Goal: Task Accomplishment & Management: Use online tool/utility

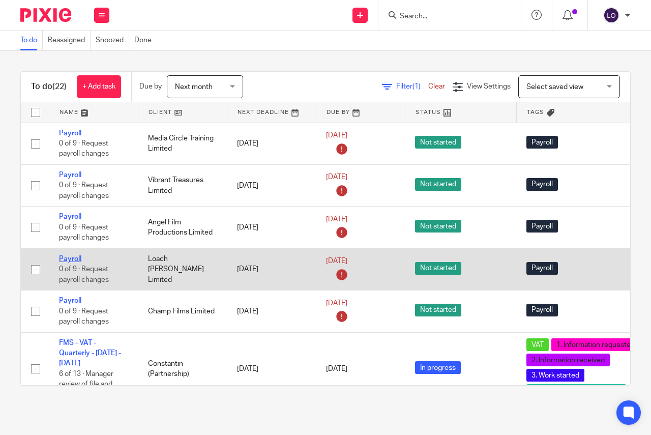
click at [75, 257] on link "Payroll" at bounding box center [70, 258] width 22 height 7
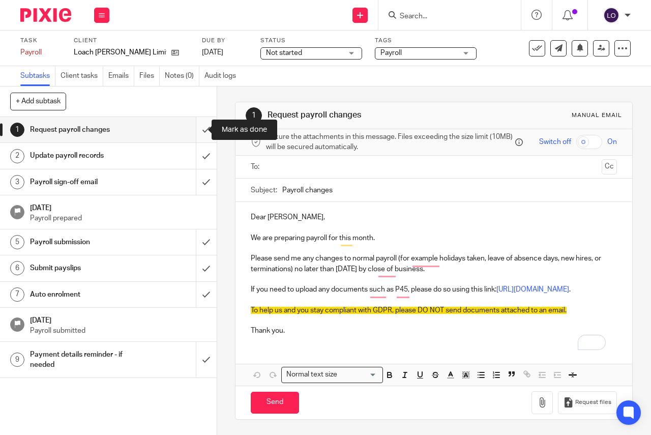
click at [193, 129] on input "submit" at bounding box center [108, 129] width 217 height 25
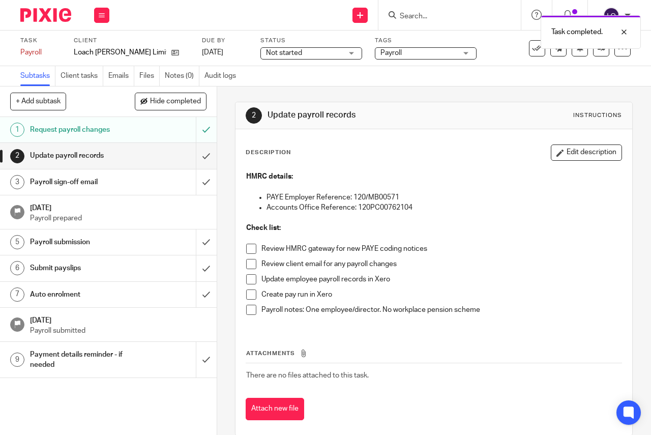
click at [250, 247] on span at bounding box center [251, 249] width 10 height 10
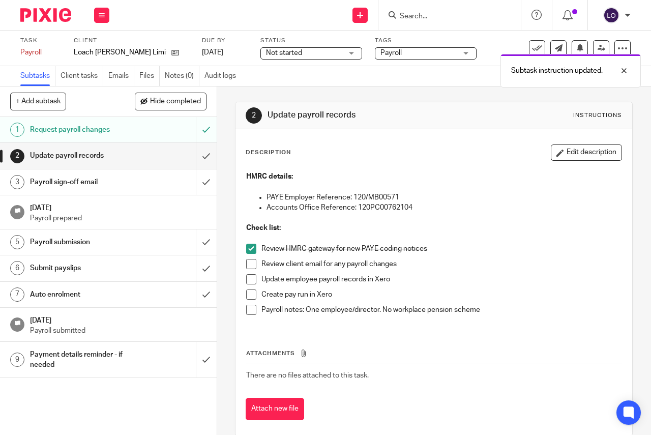
click at [247, 263] on span at bounding box center [251, 264] width 10 height 10
click at [248, 278] on span at bounding box center [251, 279] width 10 height 10
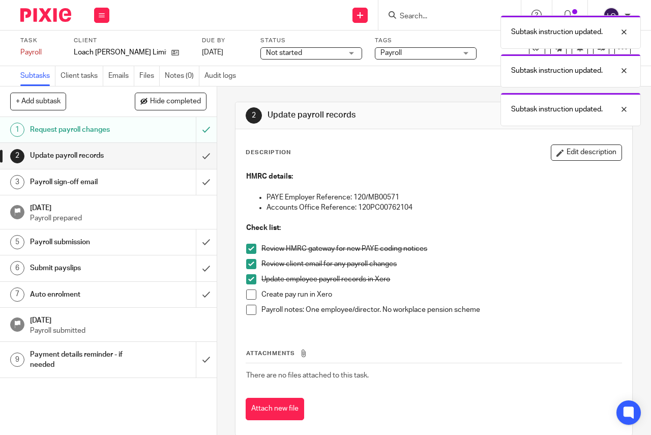
click at [246, 295] on span at bounding box center [251, 294] width 10 height 10
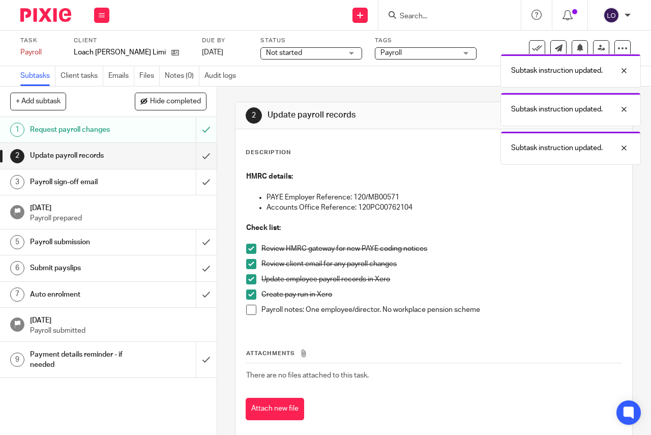
click at [250, 312] on span at bounding box center [251, 310] width 10 height 10
click at [195, 159] on input "submit" at bounding box center [108, 155] width 217 height 25
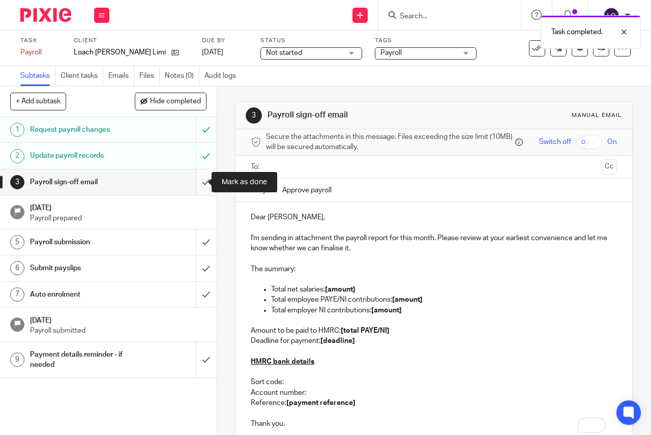
click at [196, 183] on input "submit" at bounding box center [108, 181] width 217 height 25
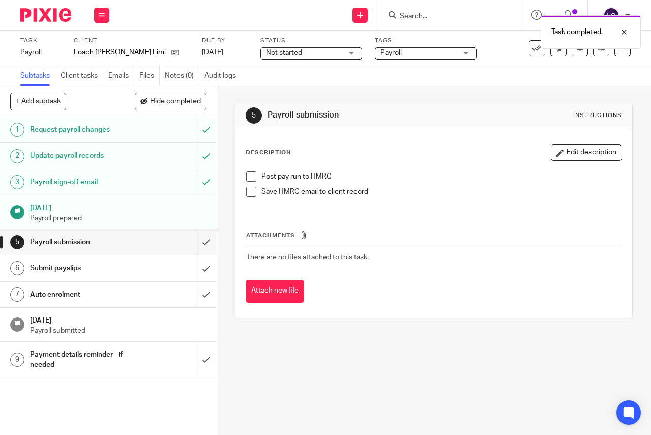
click at [250, 173] on span at bounding box center [251, 176] width 10 height 10
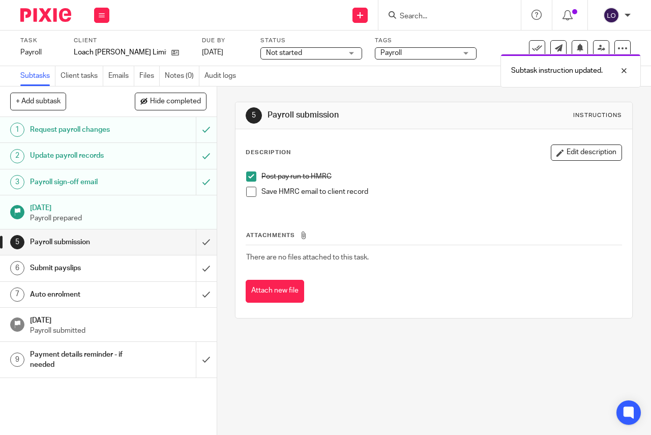
click at [249, 192] on span at bounding box center [251, 192] width 10 height 10
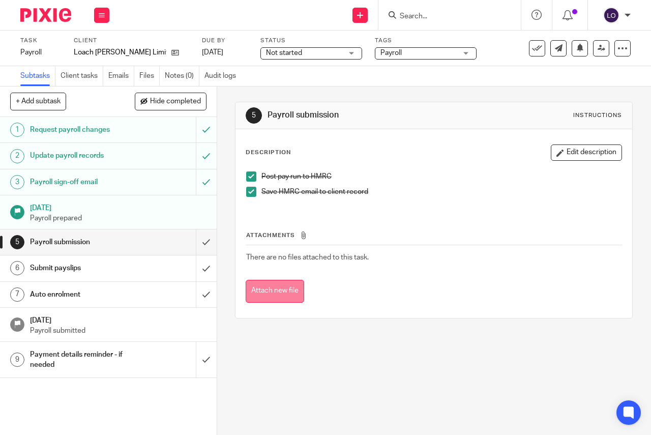
click at [275, 284] on button "Attach new file" at bounding box center [275, 291] width 58 height 23
click at [97, 249] on h1 "Payroll submission" at bounding box center [82, 241] width 104 height 15
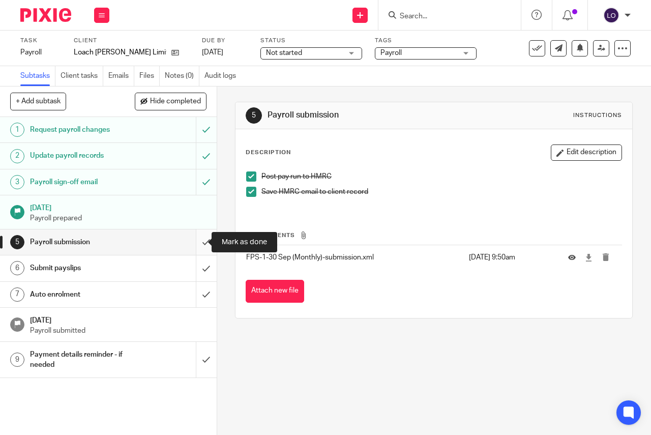
click at [197, 241] on input "submit" at bounding box center [108, 241] width 217 height 25
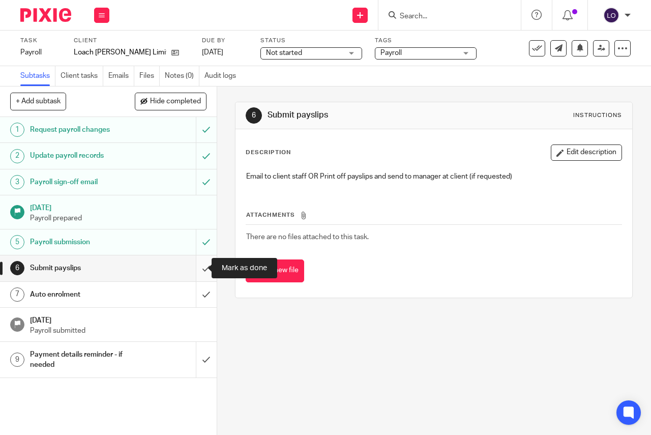
click at [196, 272] on input "submit" at bounding box center [108, 267] width 217 height 25
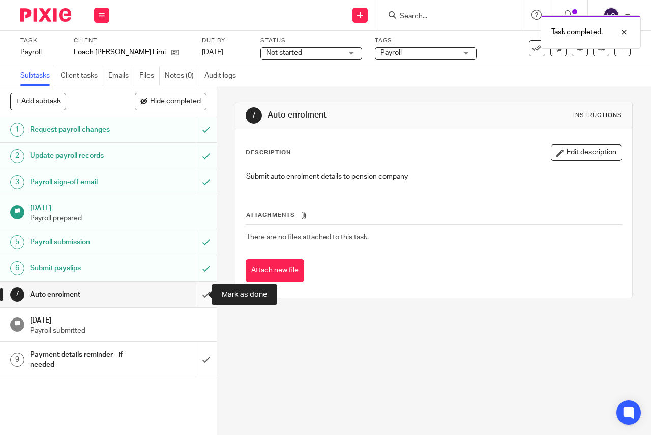
click at [193, 295] on input "submit" at bounding box center [108, 294] width 217 height 25
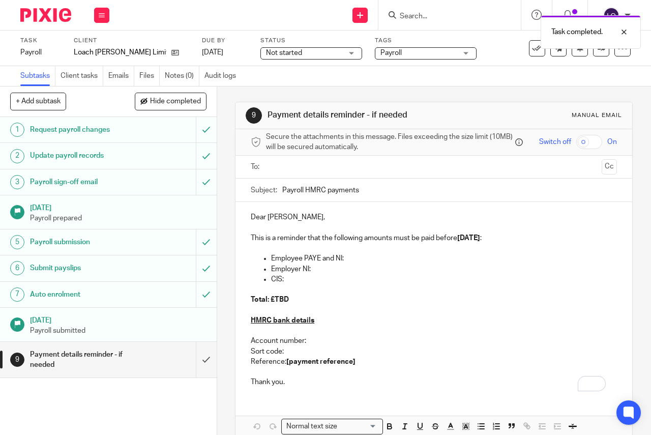
scroll to position [55, 0]
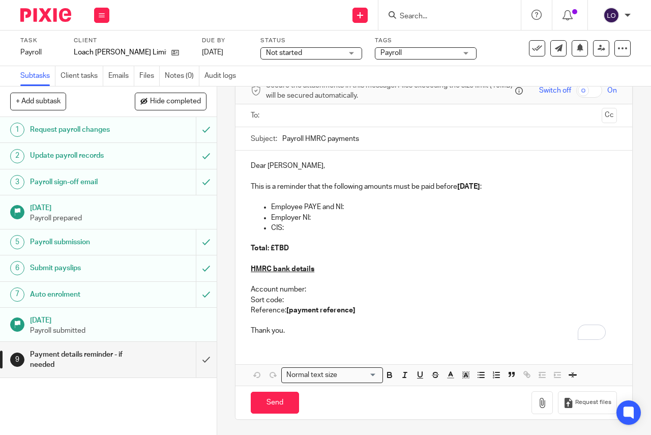
click at [336, 51] on div "Not started Not started" at bounding box center [311, 53] width 102 height 12
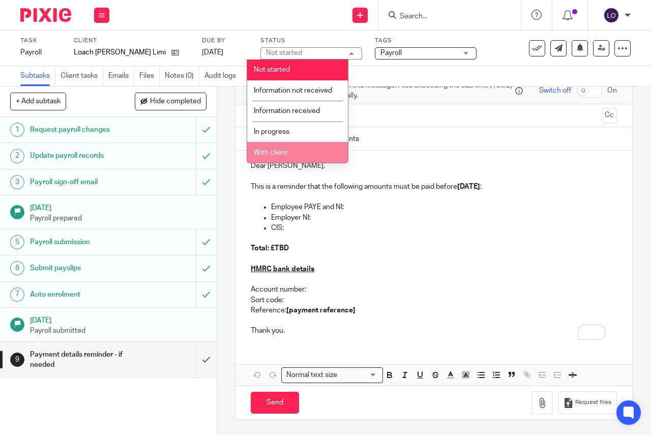
click at [310, 149] on li "With client" at bounding box center [297, 152] width 101 height 21
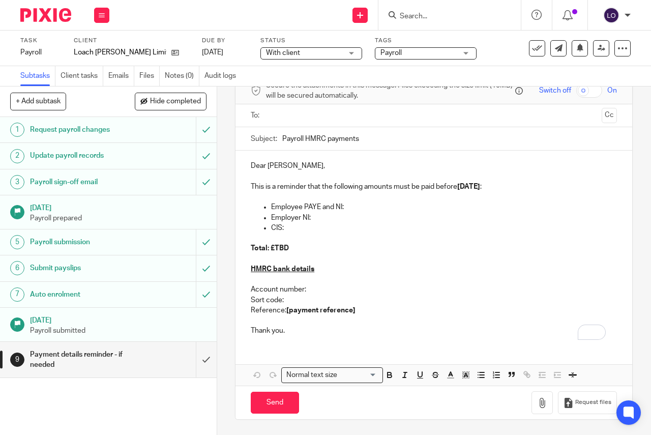
click at [449, 48] on div "Payroll" at bounding box center [426, 53] width 102 height 12
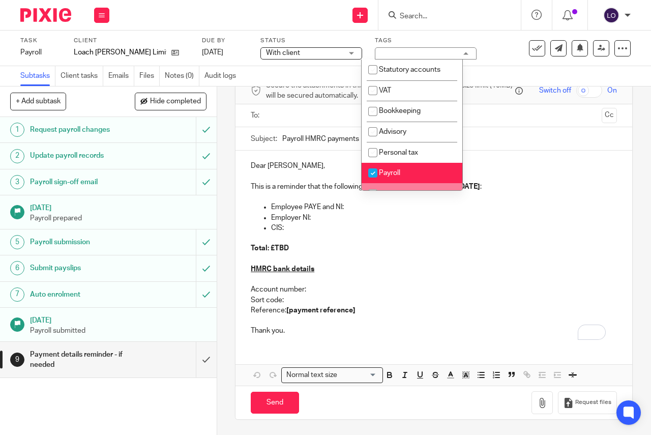
scroll to position [119, 0]
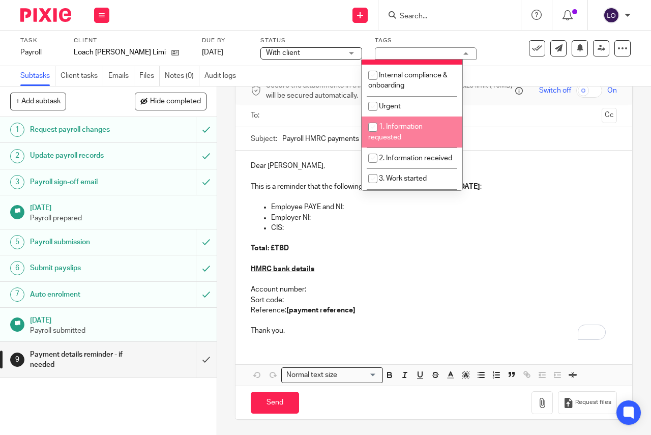
click at [411, 125] on span "1. Information requested" at bounding box center [395, 132] width 54 height 18
checkbox input "true"
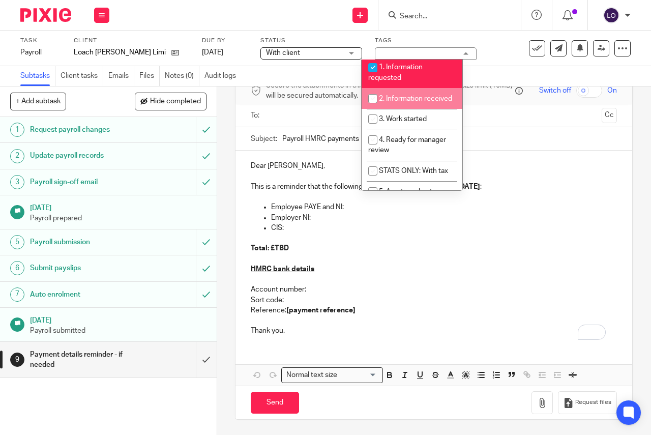
click at [407, 109] on li "2. Information received" at bounding box center [412, 98] width 101 height 21
checkbox input "true"
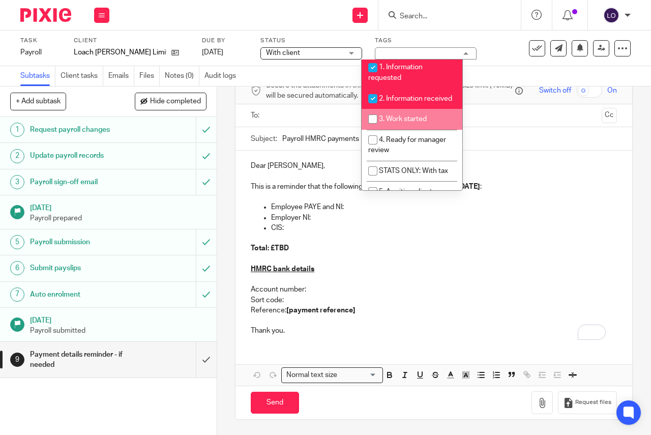
click at [404, 123] on span "3. Work started" at bounding box center [403, 118] width 48 height 7
checkbox input "true"
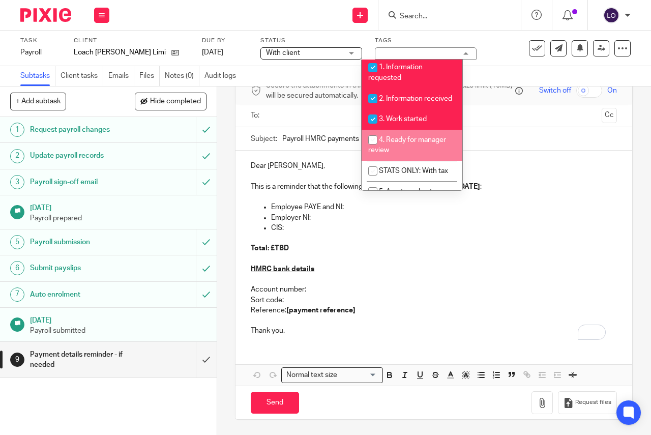
click at [405, 143] on li "4. Ready for manager review" at bounding box center [412, 145] width 101 height 31
checkbox input "true"
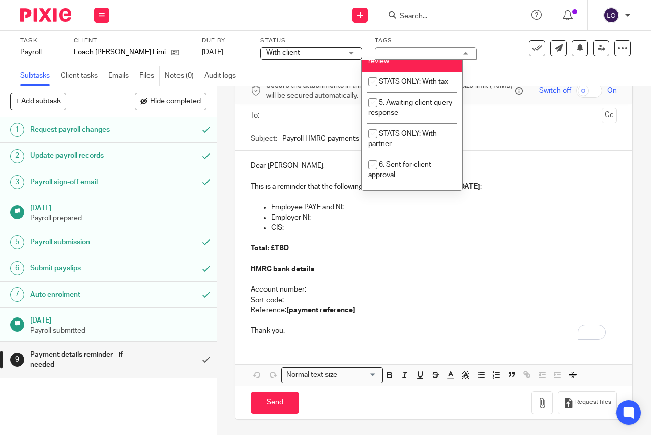
scroll to position [297, 0]
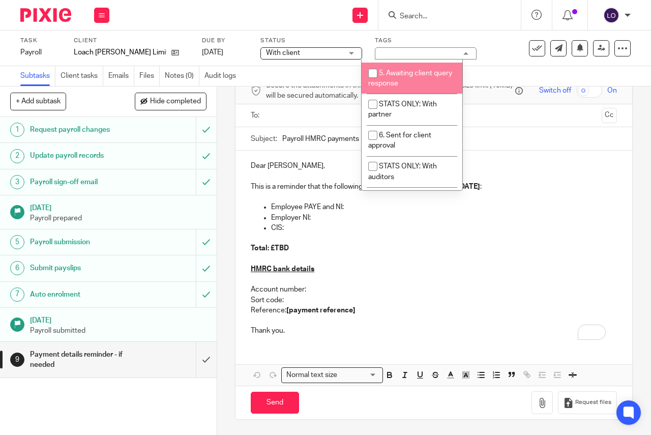
click at [399, 87] on li "5. Awaiting client query response" at bounding box center [412, 78] width 101 height 31
checkbox input "true"
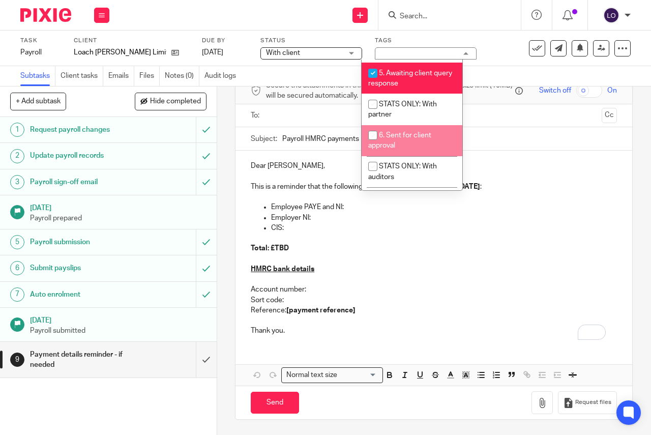
click at [400, 141] on li "6. Sent for client approval" at bounding box center [412, 140] width 101 height 31
checkbox input "true"
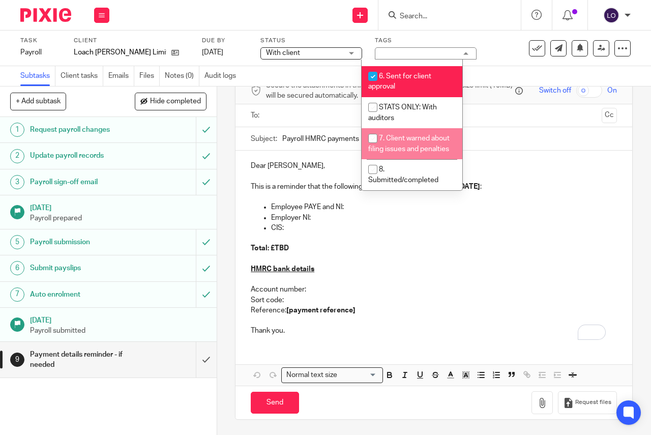
scroll to position [376, 0]
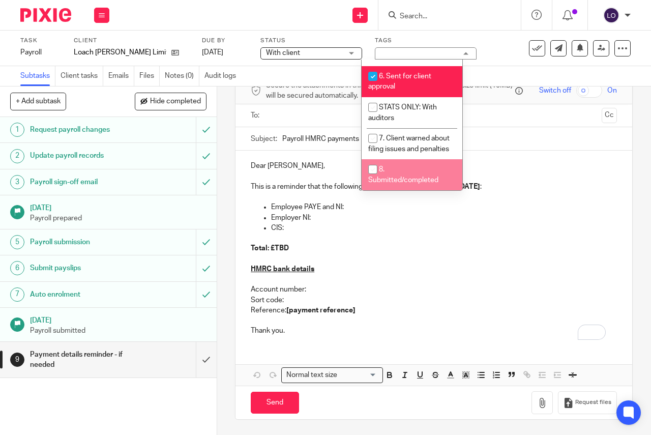
click at [398, 166] on li "8. Submitted/completed" at bounding box center [412, 174] width 101 height 31
checkbox input "true"
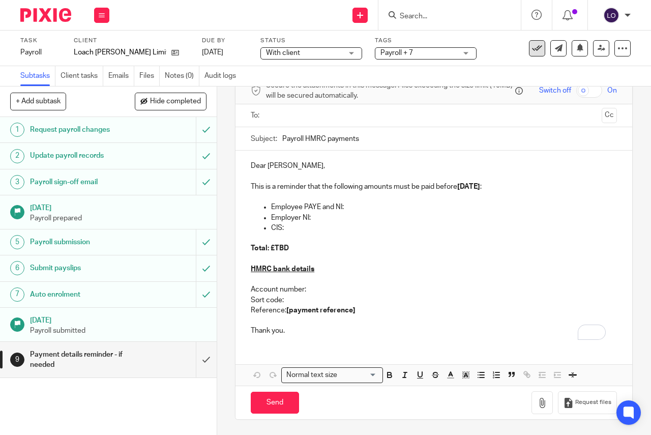
click at [532, 49] on icon at bounding box center [537, 48] width 10 height 10
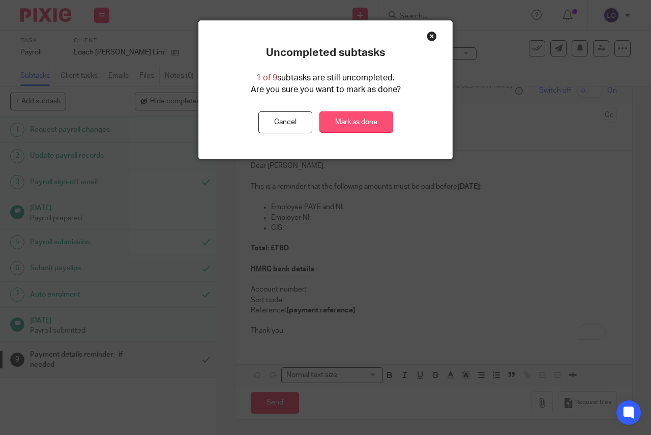
click at [355, 124] on link "Mark as done" at bounding box center [356, 122] width 74 height 22
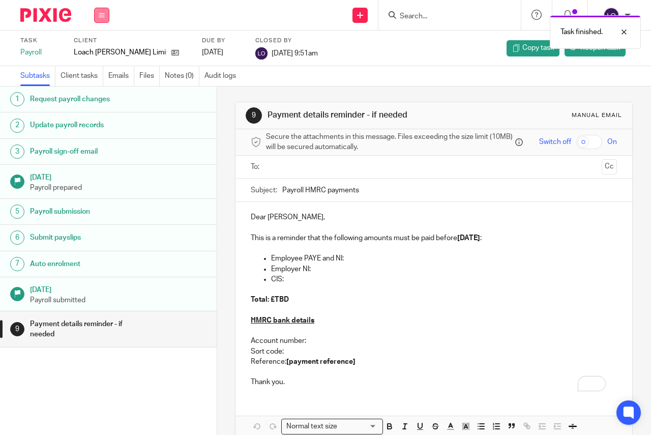
click at [100, 14] on icon at bounding box center [102, 15] width 6 height 6
click at [103, 44] on link "Work" at bounding box center [97, 47] width 18 height 7
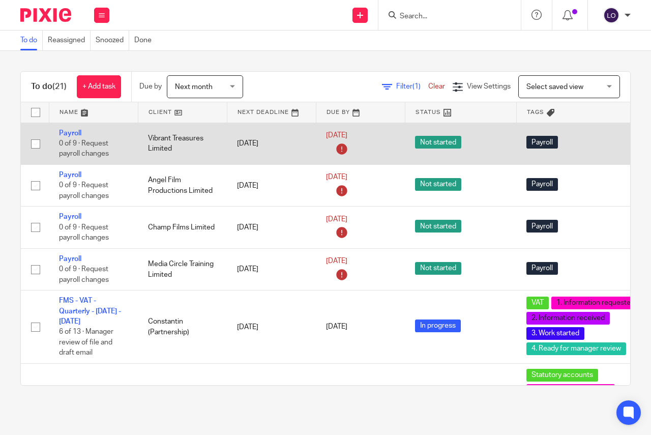
click at [75, 126] on td "Payroll 0 of 9 · Request payroll changes" at bounding box center [93, 144] width 89 height 42
click at [75, 128] on td "Payroll 0 of 9 · Request payroll changes" at bounding box center [93, 144] width 89 height 42
click at [75, 131] on link "Payroll" at bounding box center [70, 133] width 22 height 7
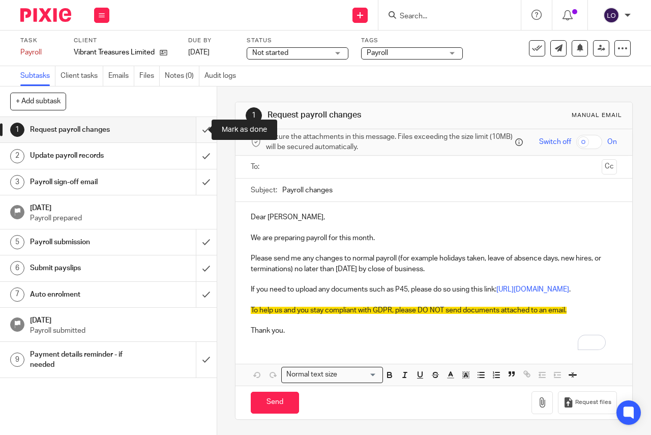
click at [197, 132] on input "submit" at bounding box center [108, 129] width 217 height 25
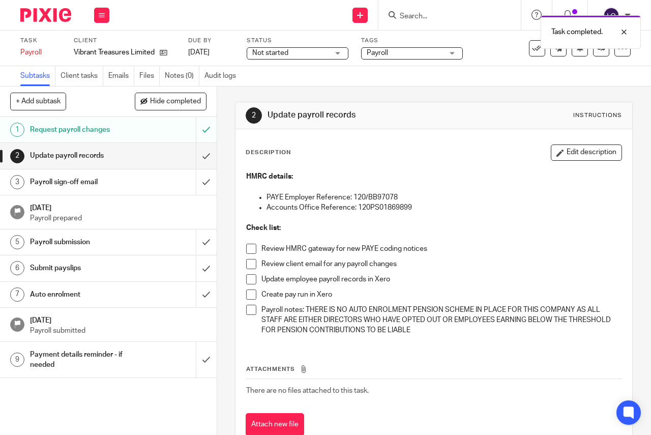
click at [250, 252] on span at bounding box center [251, 249] width 10 height 10
click at [249, 261] on span at bounding box center [251, 264] width 10 height 10
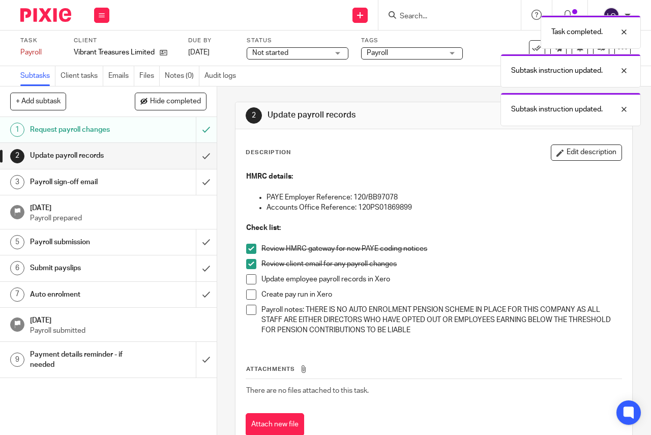
click at [248, 279] on span at bounding box center [251, 279] width 10 height 10
click at [249, 292] on span at bounding box center [251, 294] width 10 height 10
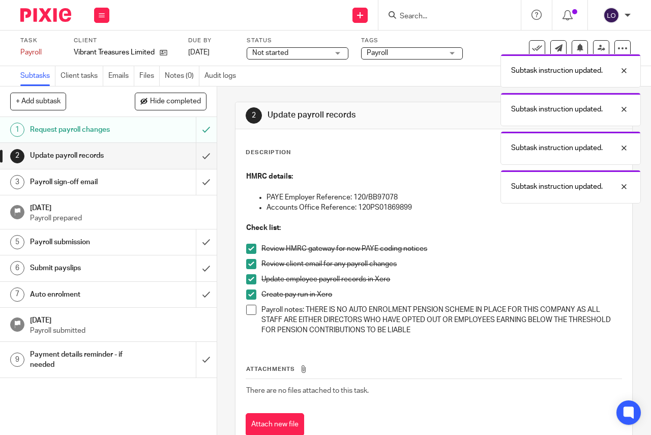
click at [250, 312] on span at bounding box center [251, 310] width 10 height 10
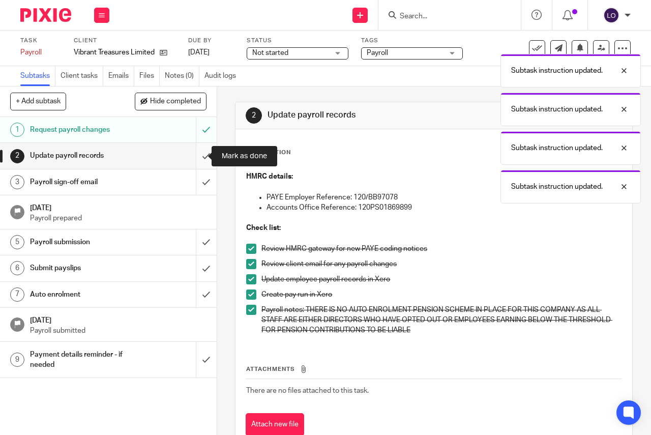
click at [197, 159] on input "submit" at bounding box center [108, 155] width 217 height 25
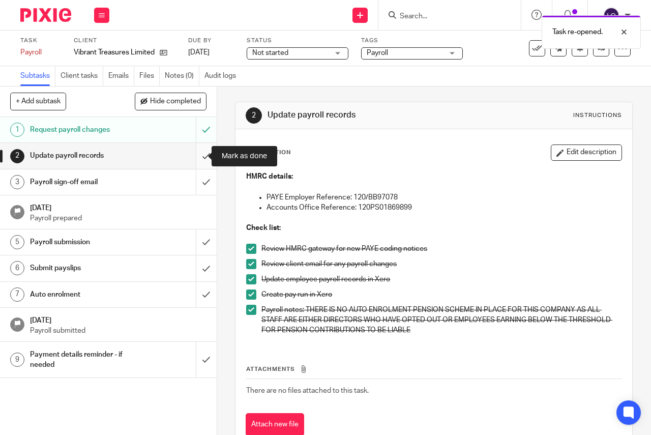
click at [198, 158] on input "submit" at bounding box center [108, 155] width 217 height 25
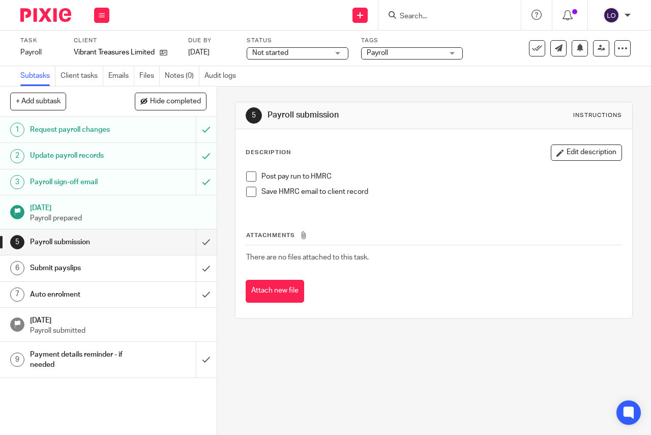
click at [247, 173] on span at bounding box center [251, 176] width 10 height 10
click at [247, 191] on span at bounding box center [251, 192] width 10 height 10
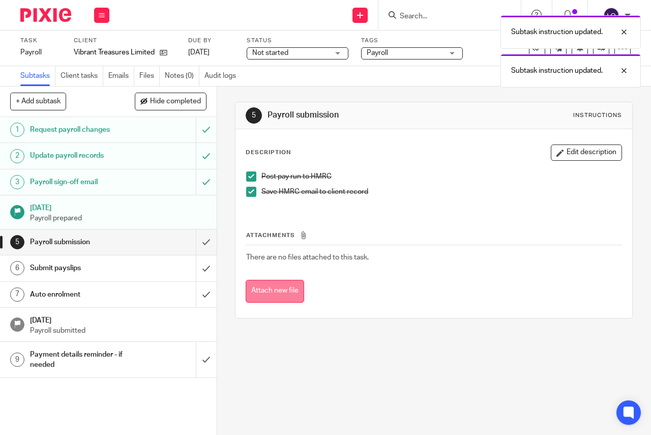
click at [278, 295] on button "Attach new file" at bounding box center [275, 291] width 58 height 23
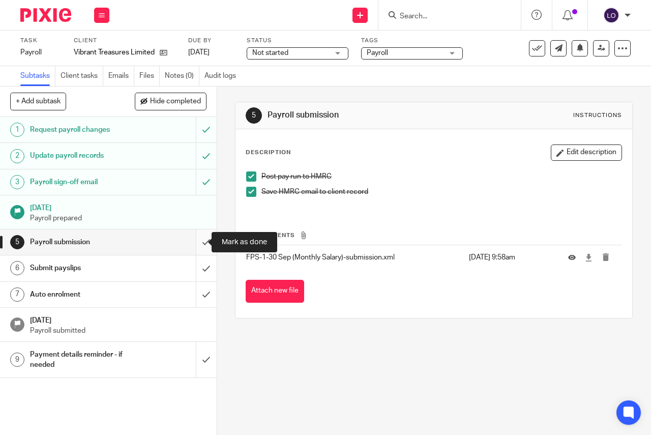
click at [199, 240] on input "submit" at bounding box center [108, 241] width 217 height 25
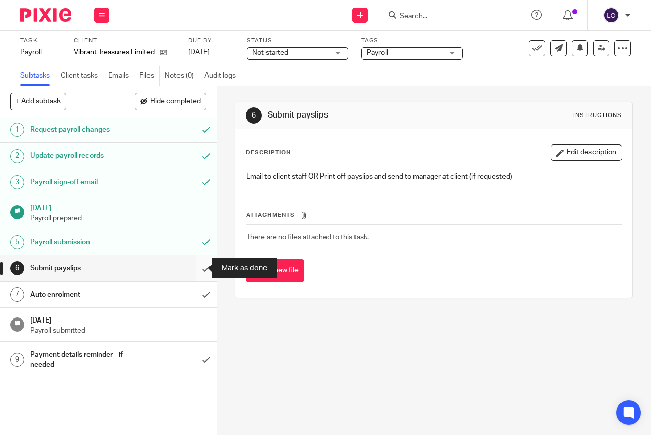
click at [195, 268] on input "submit" at bounding box center [108, 267] width 217 height 25
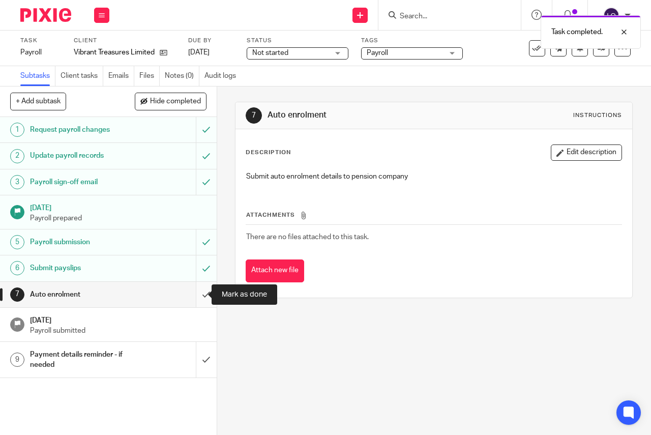
click at [197, 295] on input "submit" at bounding box center [108, 294] width 217 height 25
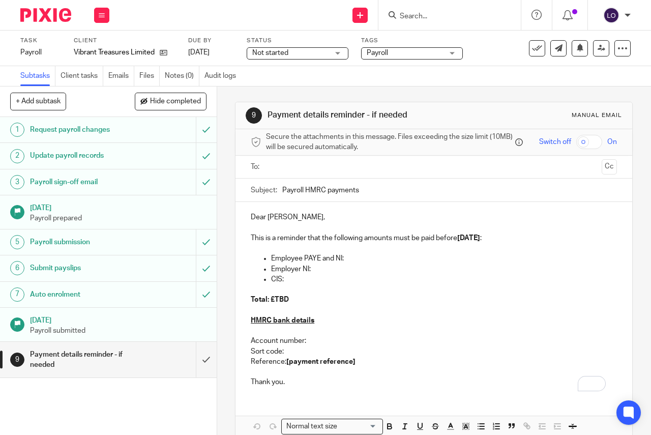
click at [340, 49] on div "Not started Not started" at bounding box center [298, 53] width 102 height 12
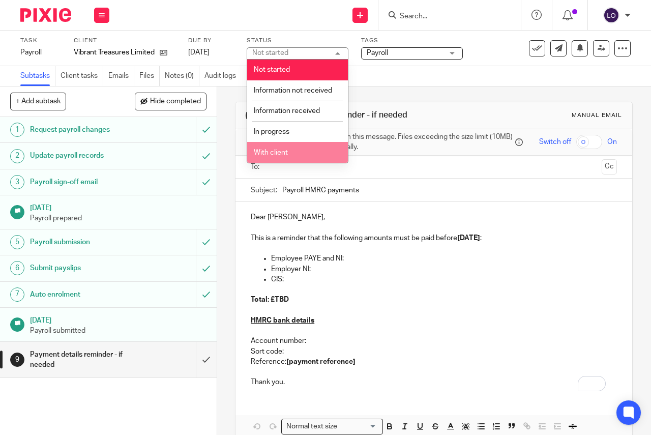
click at [288, 153] on li "With client" at bounding box center [297, 152] width 101 height 21
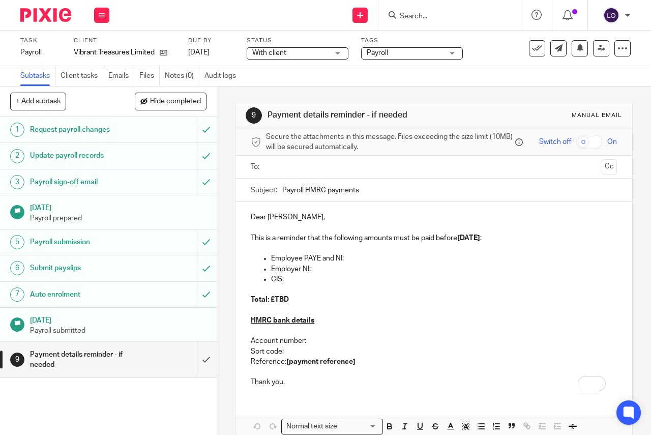
click at [454, 54] on div "Payroll" at bounding box center [412, 53] width 102 height 12
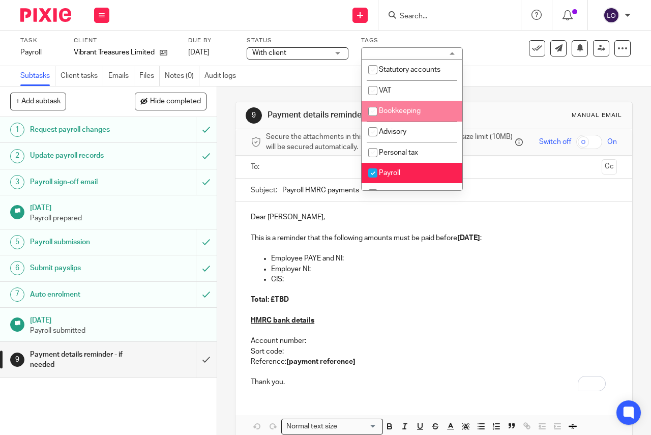
scroll to position [119, 0]
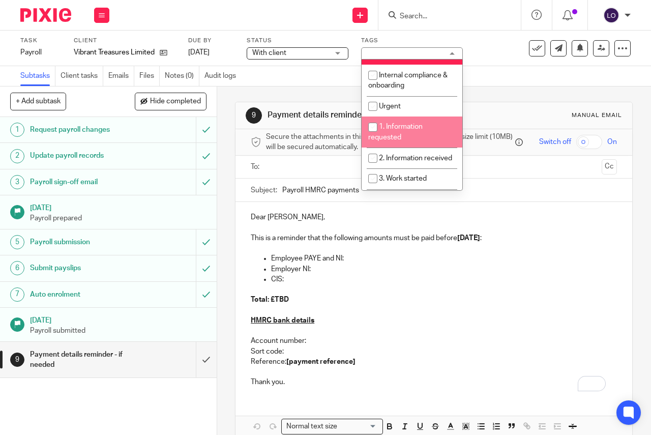
click at [419, 123] on li "1. Information requested" at bounding box center [412, 131] width 101 height 31
checkbox input "true"
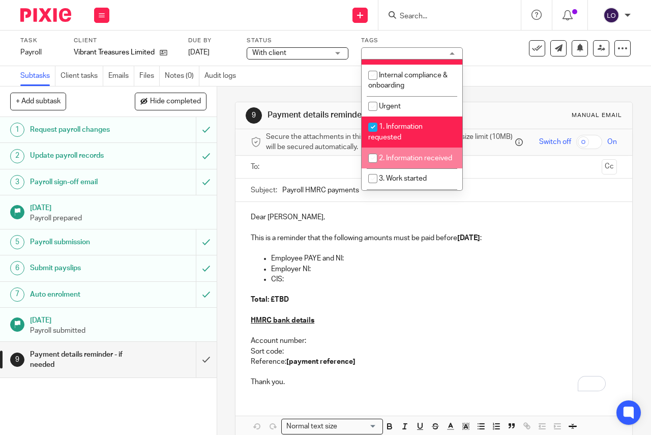
click at [415, 160] on span "2. Information received" at bounding box center [415, 158] width 73 height 7
checkbox input "true"
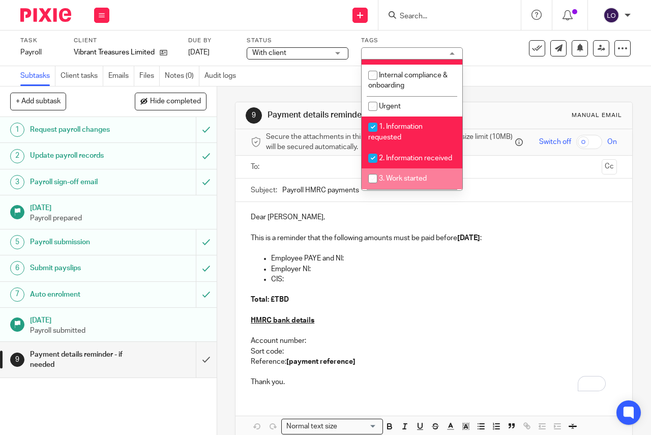
click at [413, 182] on li "3. Work started" at bounding box center [412, 178] width 101 height 21
checkbox input "true"
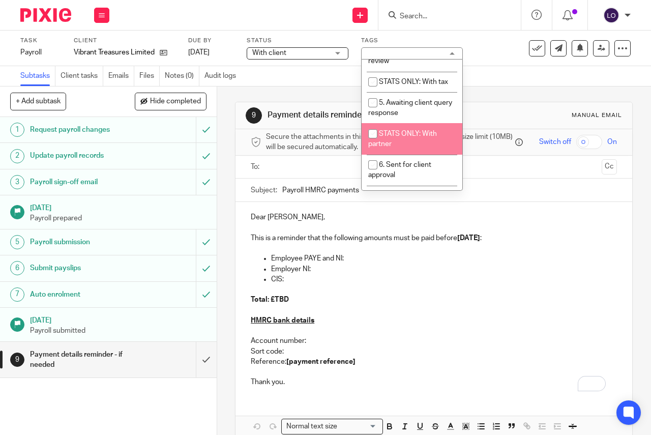
scroll to position [208, 0]
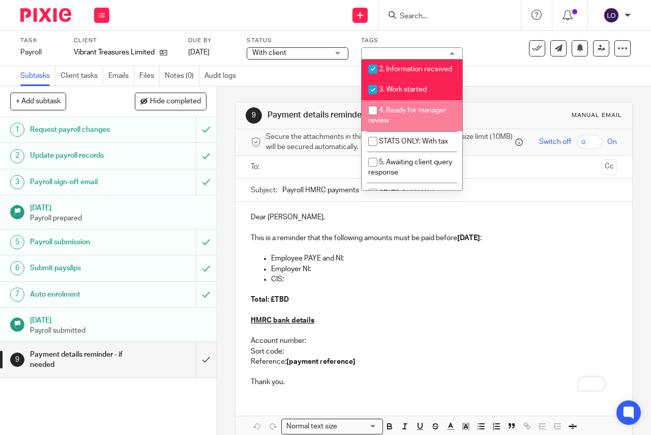
click at [406, 131] on li "4. Ready for manager review" at bounding box center [412, 115] width 101 height 31
checkbox input "true"
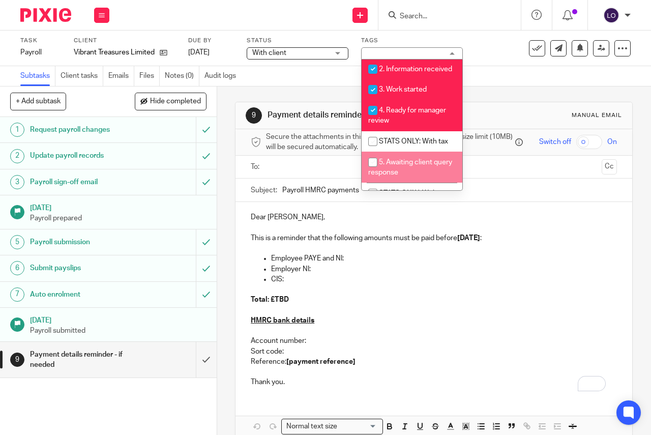
click at [406, 169] on span "5. Awaiting client query response" at bounding box center [410, 168] width 84 height 18
checkbox input "true"
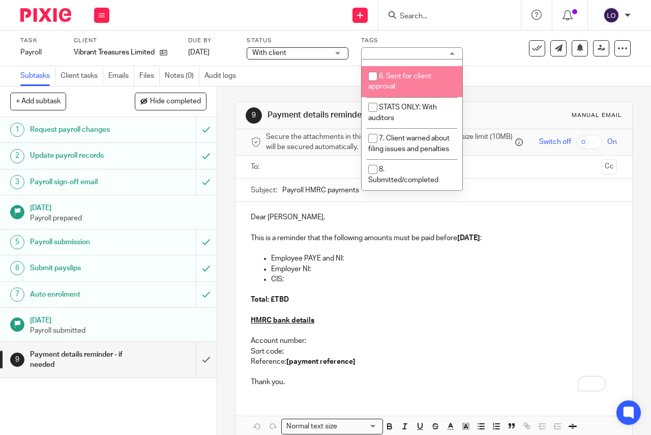
click at [407, 73] on span "6. Sent for client approval" at bounding box center [399, 82] width 63 height 18
checkbox input "true"
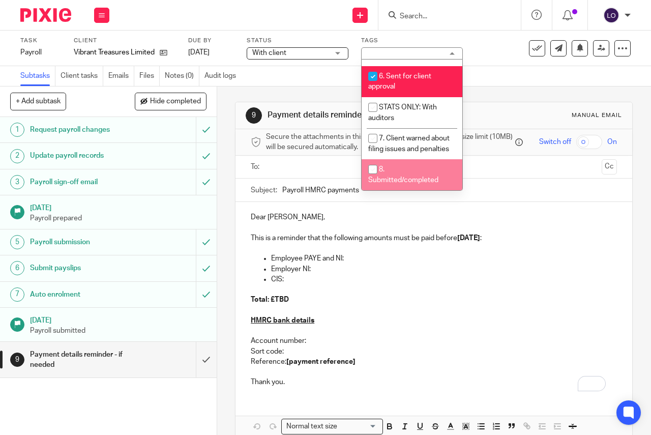
click at [401, 176] on span "8. Submitted/completed" at bounding box center [403, 175] width 70 height 18
checkbox input "true"
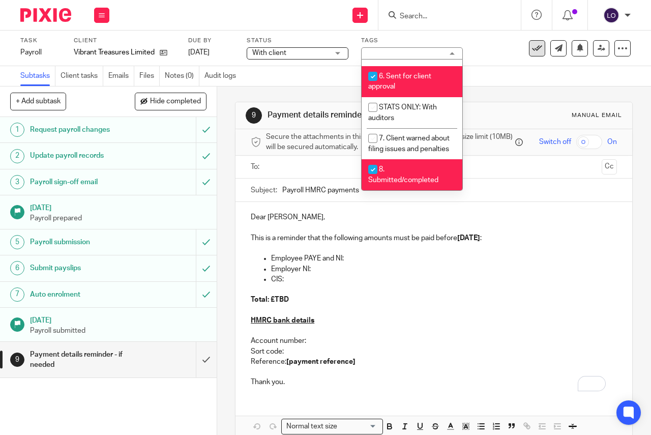
click at [532, 50] on icon at bounding box center [537, 48] width 10 height 10
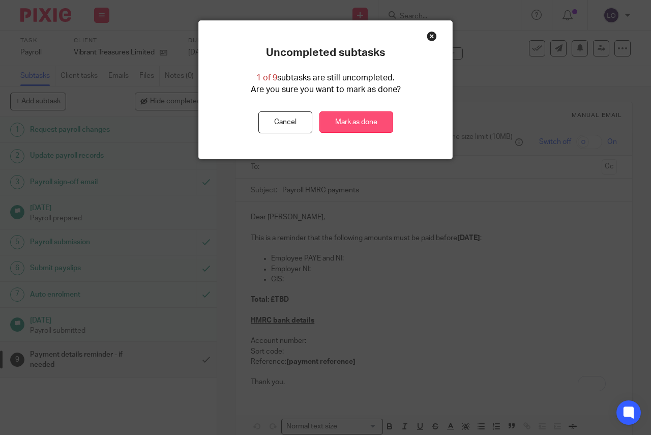
click at [336, 126] on link "Mark as done" at bounding box center [356, 122] width 74 height 22
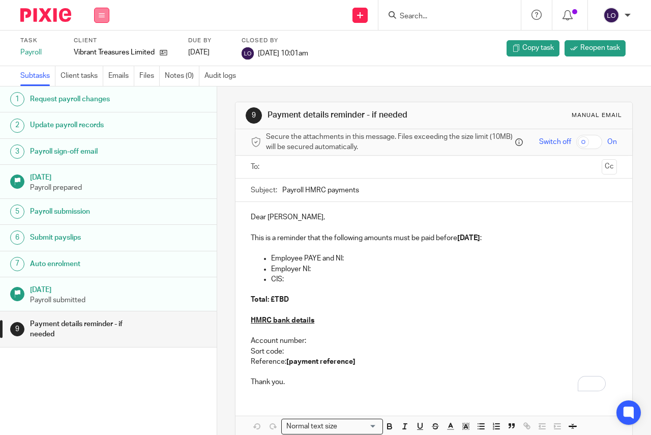
click at [102, 16] on icon at bounding box center [102, 15] width 6 height 6
click at [96, 42] on li "Work" at bounding box center [101, 47] width 27 height 15
click at [97, 48] on link "Work" at bounding box center [97, 47] width 18 height 7
